Goal: Information Seeking & Learning: Learn about a topic

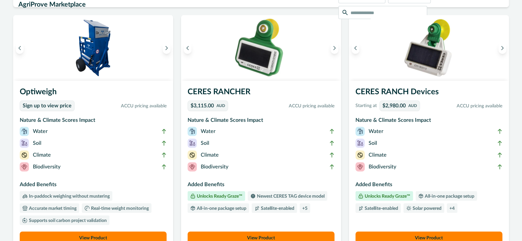
scroll to position [4, 0]
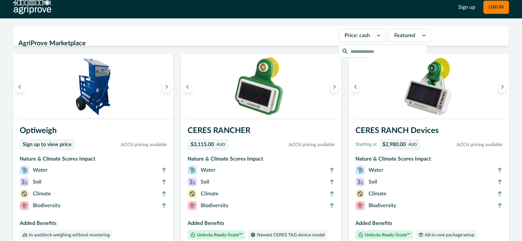
drag, startPoint x: 422, startPoint y: 77, endPoint x: 419, endPoint y: 81, distance: 5.2
click at [421, 77] on img at bounding box center [429, 87] width 160 height 66
drag, startPoint x: 435, startPoint y: 97, endPoint x: 434, endPoint y: 103, distance: 6.4
click at [435, 97] on img at bounding box center [429, 87] width 160 height 66
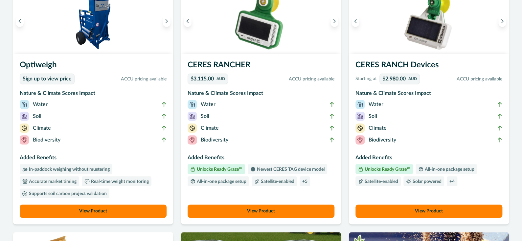
click at [436, 209] on button "View Product" at bounding box center [428, 211] width 147 height 13
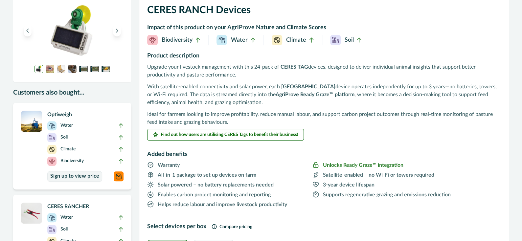
scroll to position [37, 0]
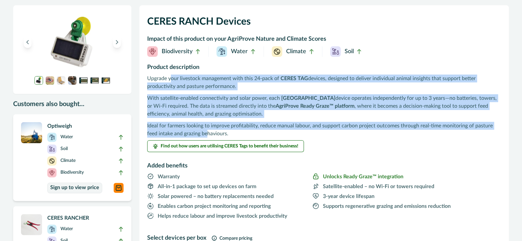
drag, startPoint x: 171, startPoint y: 75, endPoint x: 207, endPoint y: 136, distance: 71.3
click at [207, 136] on div "Upgrade your livestock management with this 24-pack of CERES TAG devices, desig…" at bounding box center [324, 106] width 354 height 63
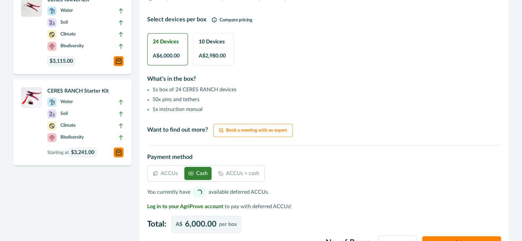
scroll to position [267, 0]
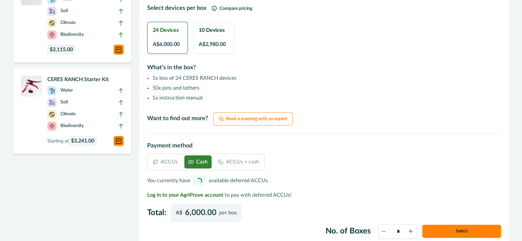
click at [219, 39] on div "10 Devices A$ 2,980.00" at bounding box center [213, 38] width 40 height 32
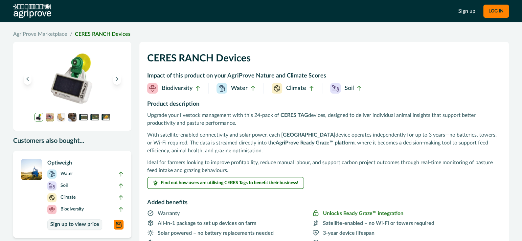
scroll to position [33, 0]
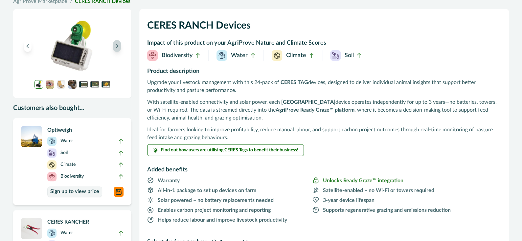
click at [117, 48] on button "Next image" at bounding box center [117, 46] width 8 height 12
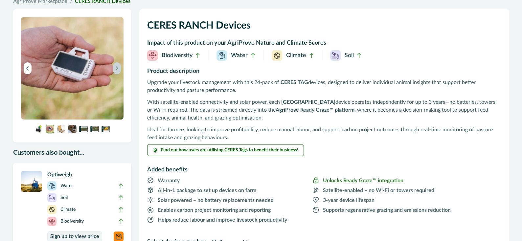
click at [118, 73] on button "Next image" at bounding box center [117, 68] width 8 height 12
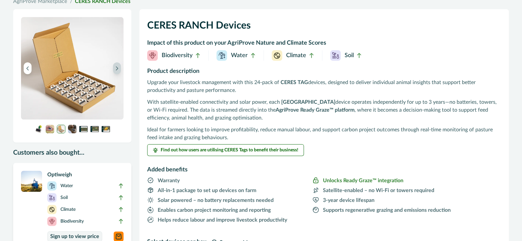
click at [118, 72] on button "Next image" at bounding box center [117, 68] width 8 height 12
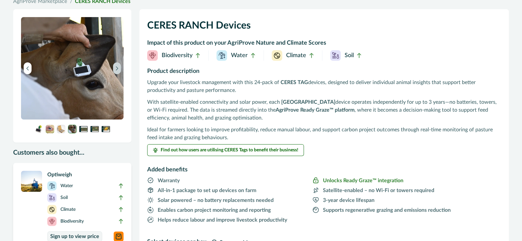
click at [118, 72] on button "Next image" at bounding box center [117, 68] width 8 height 12
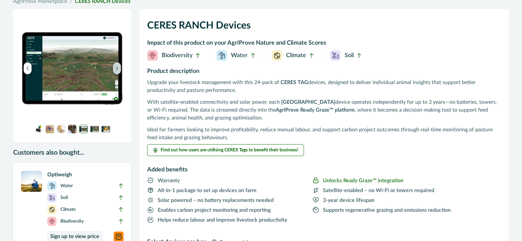
click at [117, 68] on icon "Next image" at bounding box center [117, 68] width 5 height 5
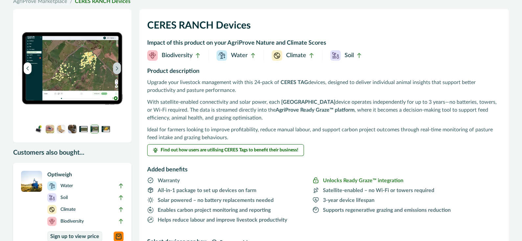
click at [117, 68] on icon "Next image" at bounding box center [117, 68] width 5 height 5
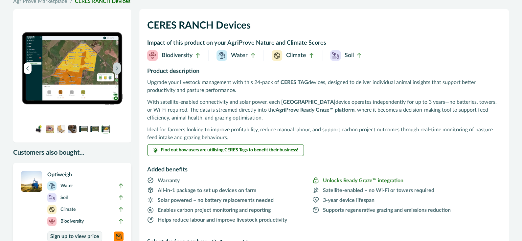
click at [117, 68] on icon "Next image" at bounding box center [117, 68] width 5 height 5
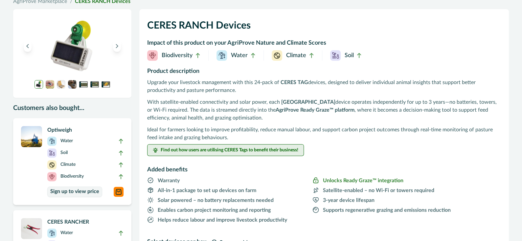
click at [234, 151] on span "Find out how users are utilising CERES Tags to benefit their business!" at bounding box center [230, 150] width 138 height 5
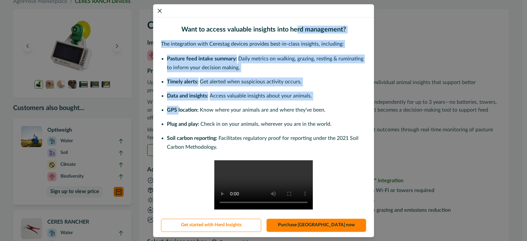
scroll to position [0, 0]
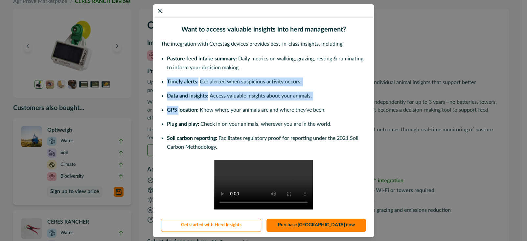
drag, startPoint x: 176, startPoint y: 69, endPoint x: 294, endPoint y: 69, distance: 117.9
click at [293, 69] on ul "Pasture feed intake summary: Daily metrics on walking, grazing, resting & rumin…" at bounding box center [266, 104] width 199 height 99
